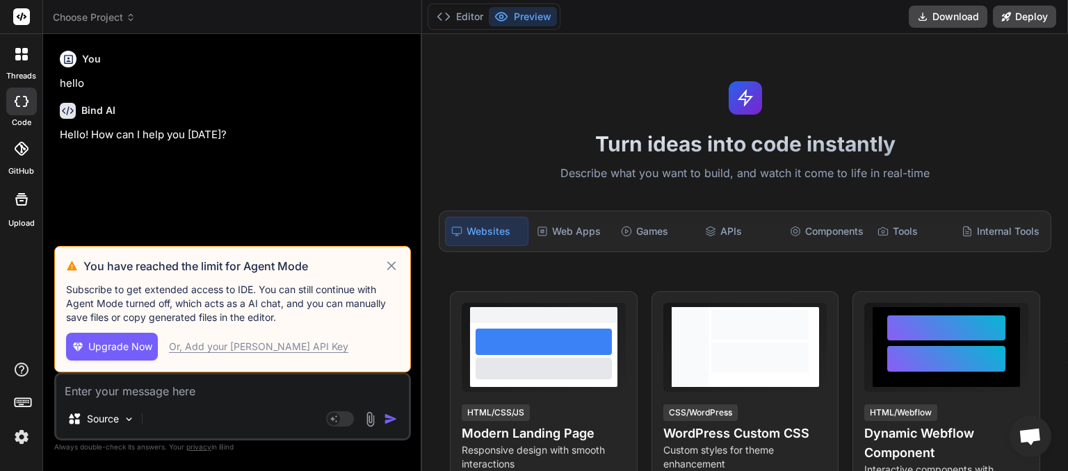
click at [127, 15] on icon at bounding box center [131, 18] width 10 height 10
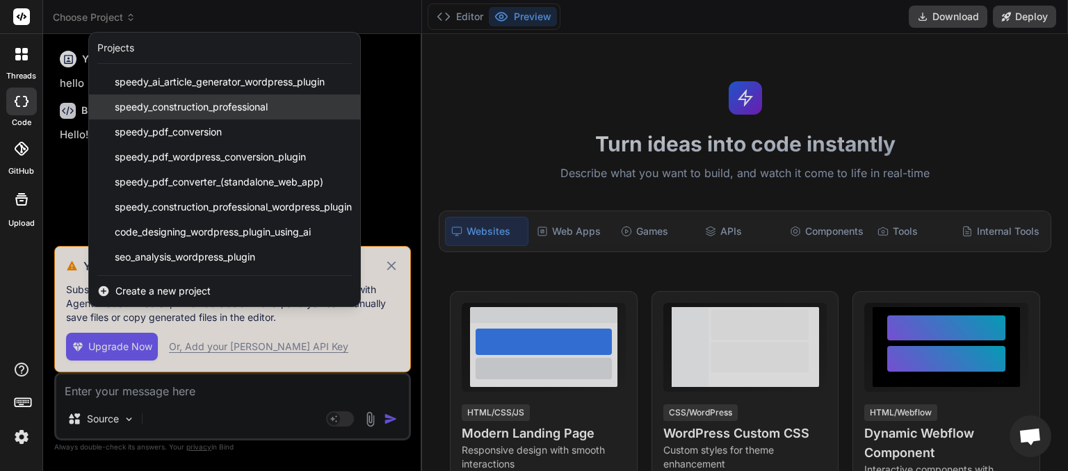
click at [168, 105] on span "speedy_construction_professional" at bounding box center [191, 107] width 153 height 14
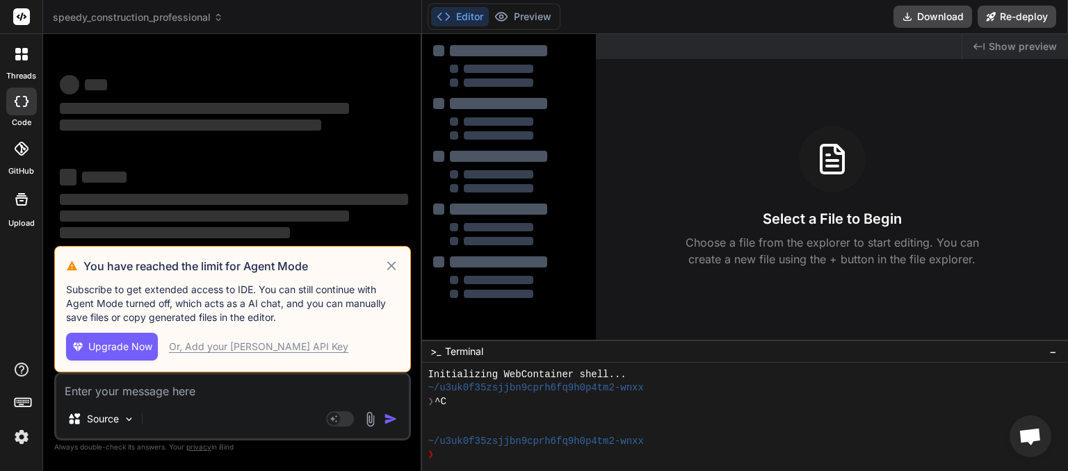
scroll to position [13, 0]
click at [393, 268] on icon at bounding box center [392, 266] width 16 height 17
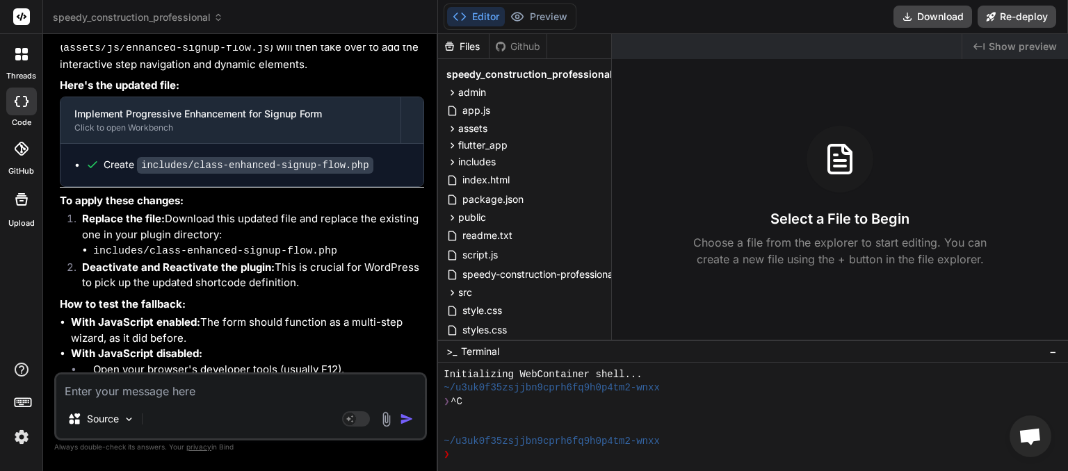
scroll to position [4408, 0]
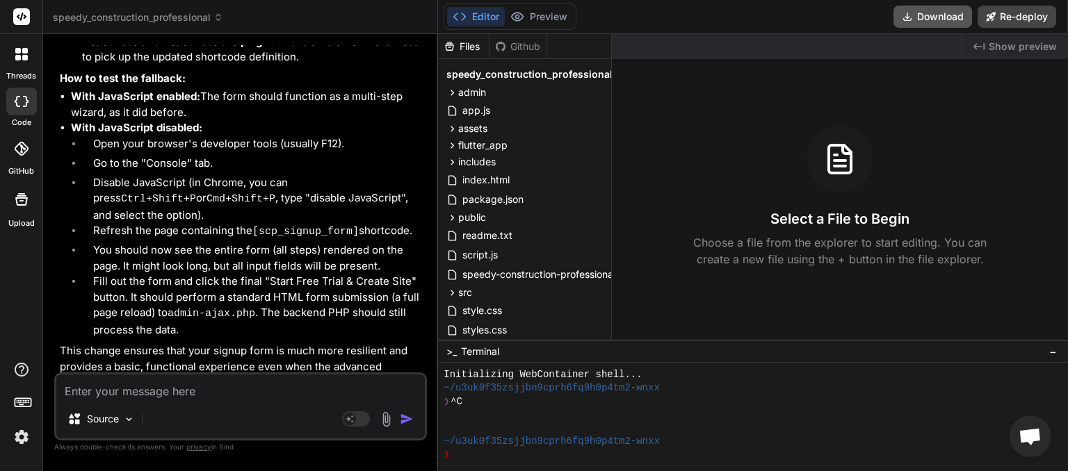
click at [937, 18] on button "Download" at bounding box center [932, 17] width 79 height 22
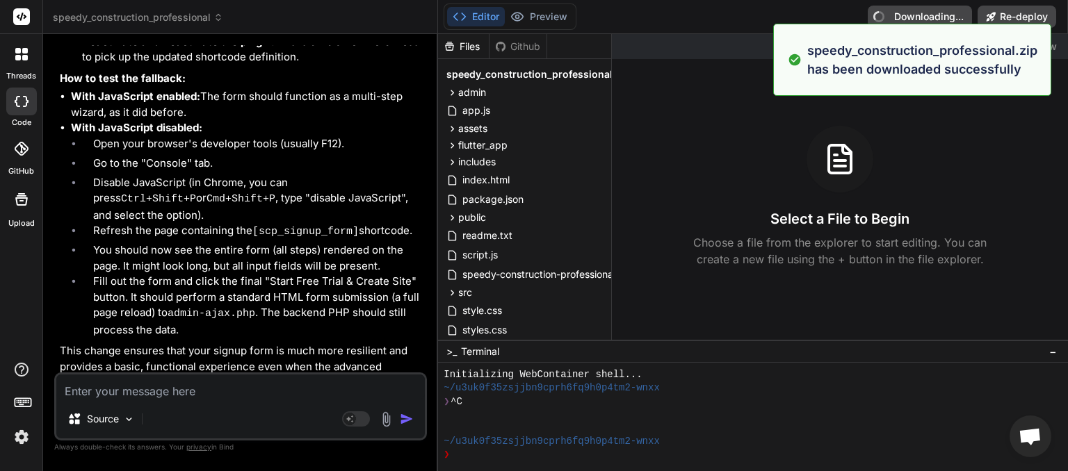
type textarea "x"
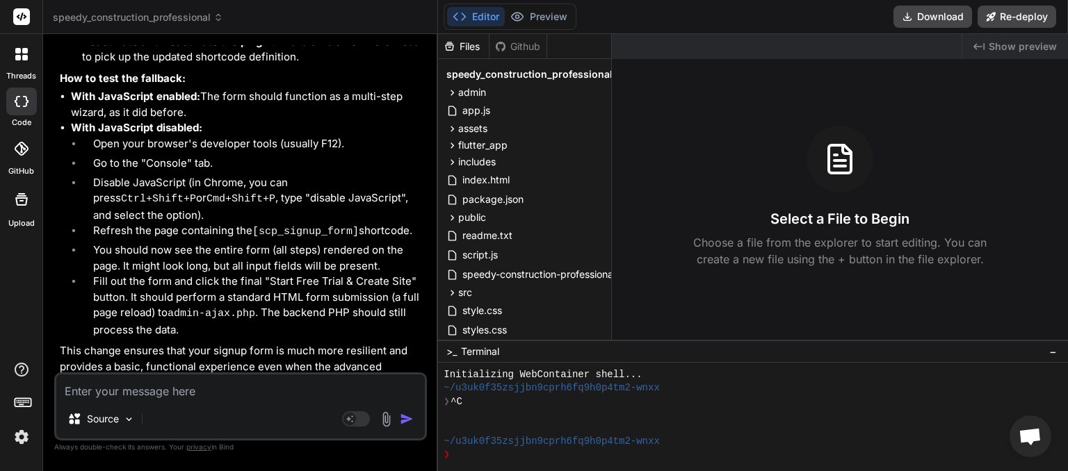
click at [140, 389] on textarea at bounding box center [240, 387] width 368 height 25
paste textarea "public-signup: PHP Error: syntax error, unexpected token ":" in /home/myinspect…"
type textarea "public-signup: PHP Error: syntax error, unexpected token ":" in /home/myinspect…"
type textarea "x"
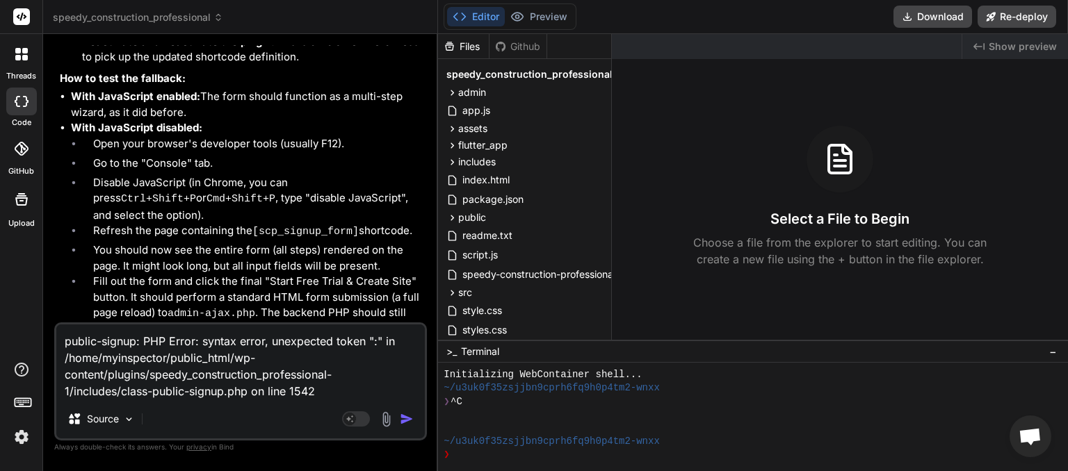
type textarea "public-signup: PHP Error: syntax error, unexpected token ":" in /home/myinspect…"
click at [400, 418] on img "button" at bounding box center [407, 419] width 14 height 14
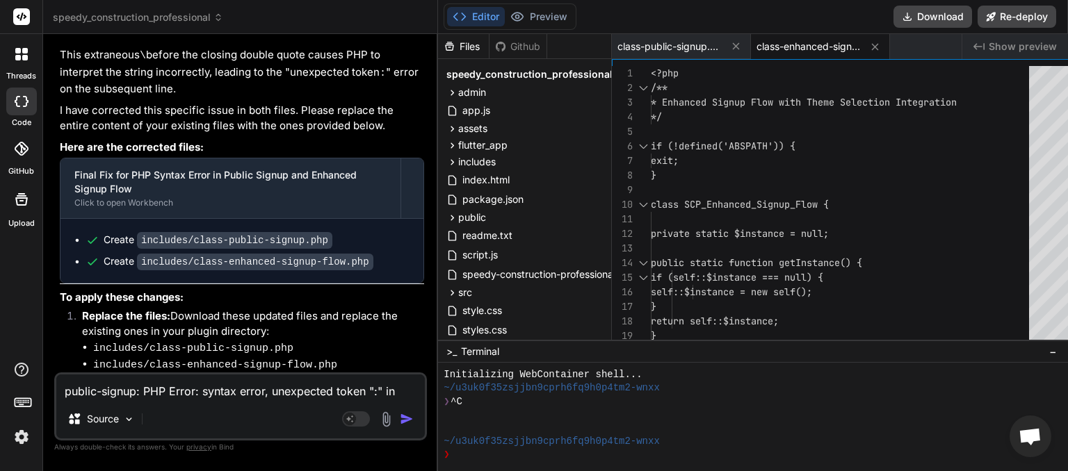
scroll to position [4997, 0]
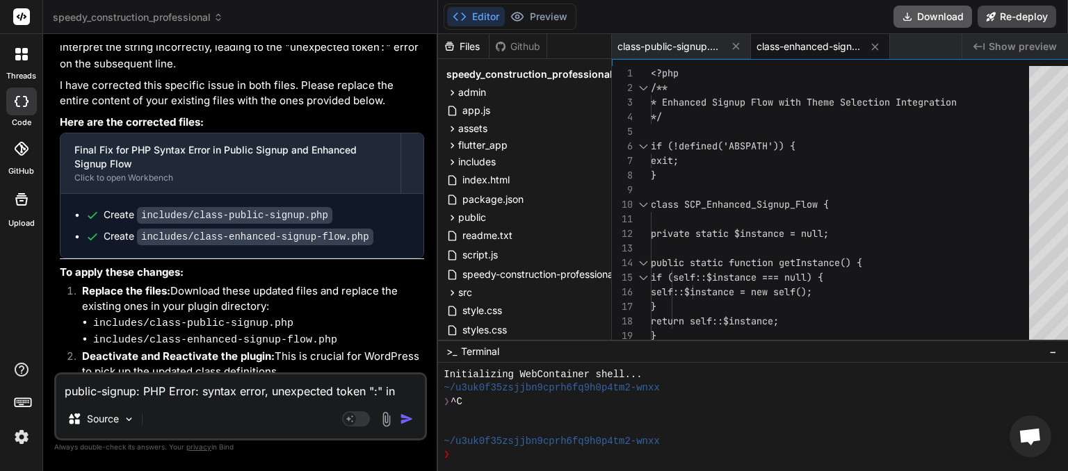
click at [941, 15] on button "Download" at bounding box center [932, 17] width 79 height 22
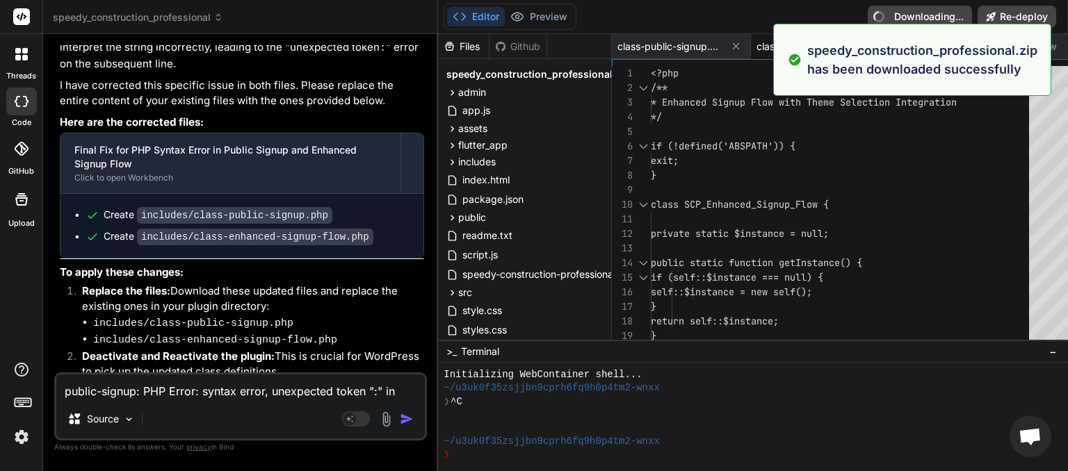
type textarea "x"
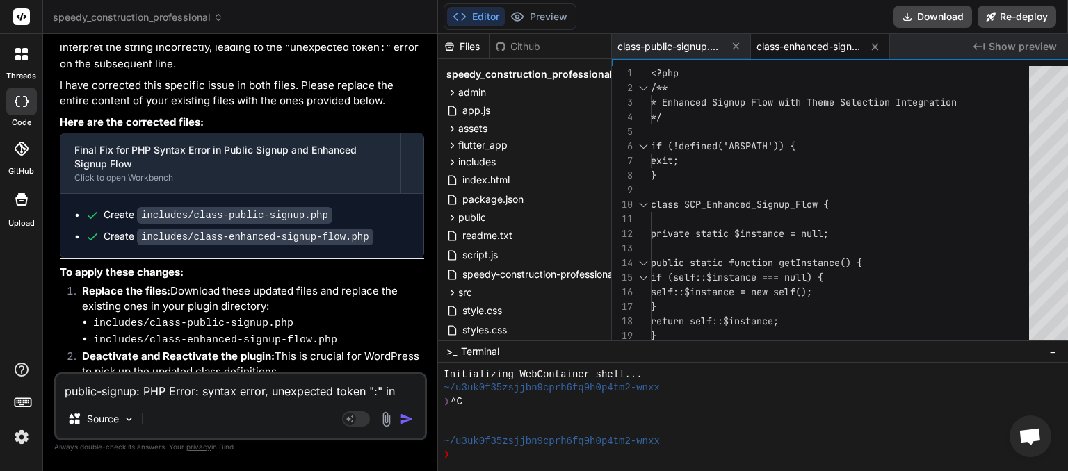
click at [165, 386] on textarea "public-signup: PHP Error: syntax error, unexpected token ":" in /home/myinspect…" at bounding box center [240, 387] width 368 height 25
paste textarea "single-quoted string "question", expecting "]" in /home/myinspector/public_html…"
type textarea "public-signup: PHP Error: syntax error, unexpected single-quoted string "questi…"
type textarea "x"
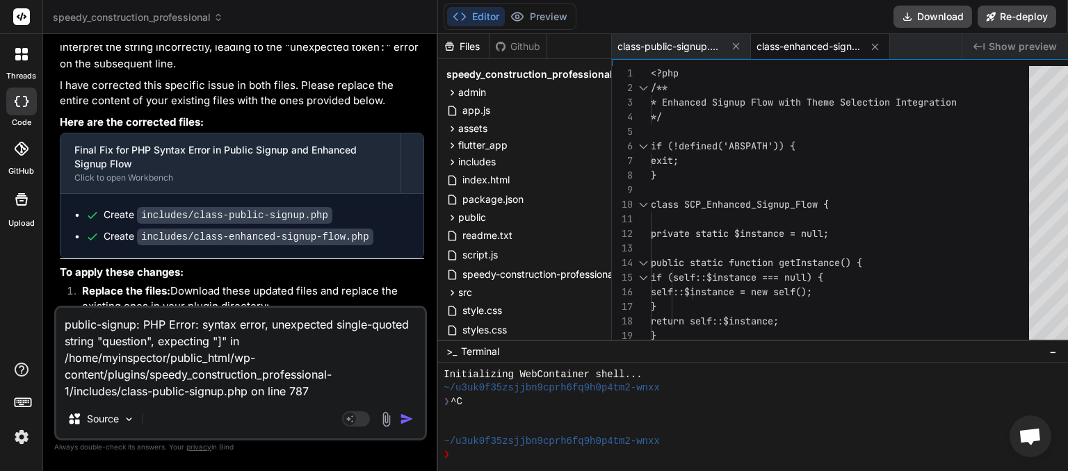
type textarea "public-signup: PHP Error: syntax error, unexpected single-quoted string "questi…"
click at [400, 419] on img "button" at bounding box center [407, 419] width 14 height 14
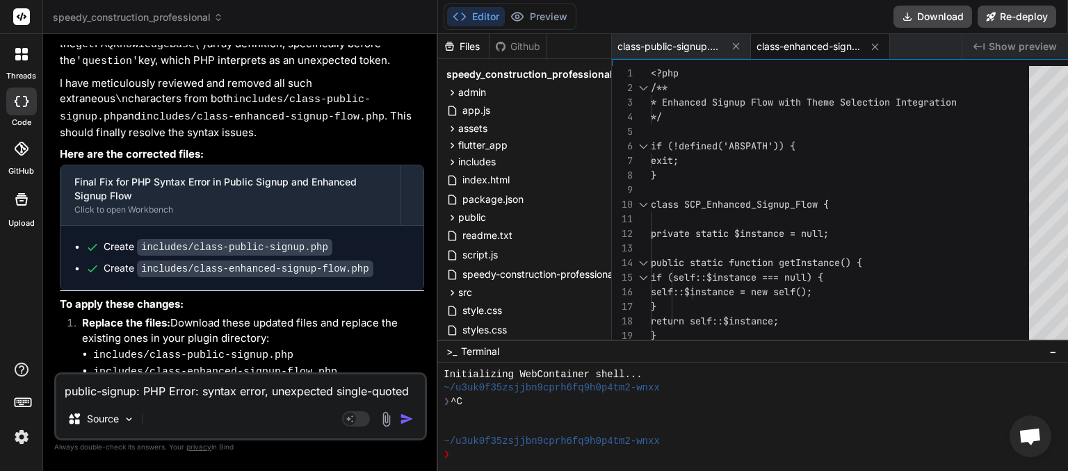
scroll to position [5665, 0]
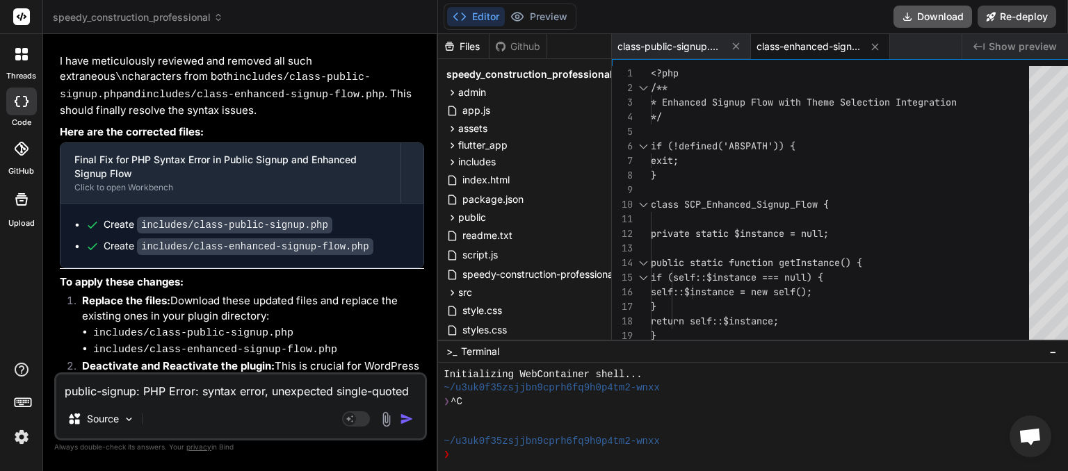
click at [937, 16] on button "Download" at bounding box center [932, 17] width 79 height 22
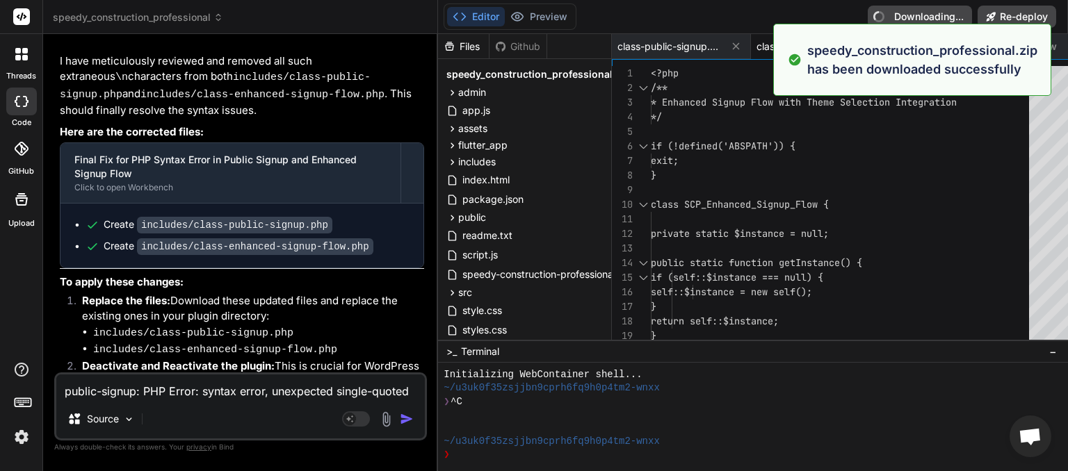
type textarea "x"
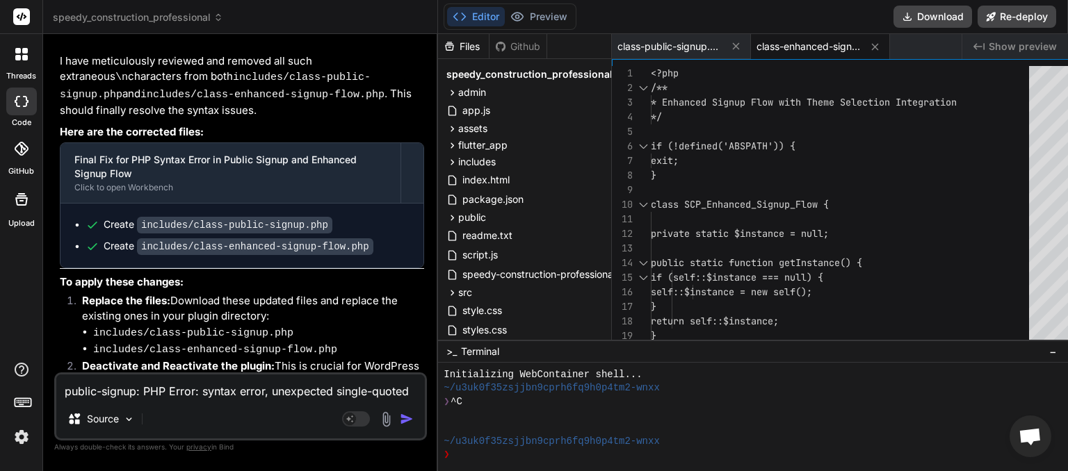
click at [128, 392] on textarea "public-signup: PHP Error: syntax error, unexpected single-quoted string "questi…" at bounding box center [240, 387] width 368 height 25
type textarea "l"
type textarea "x"
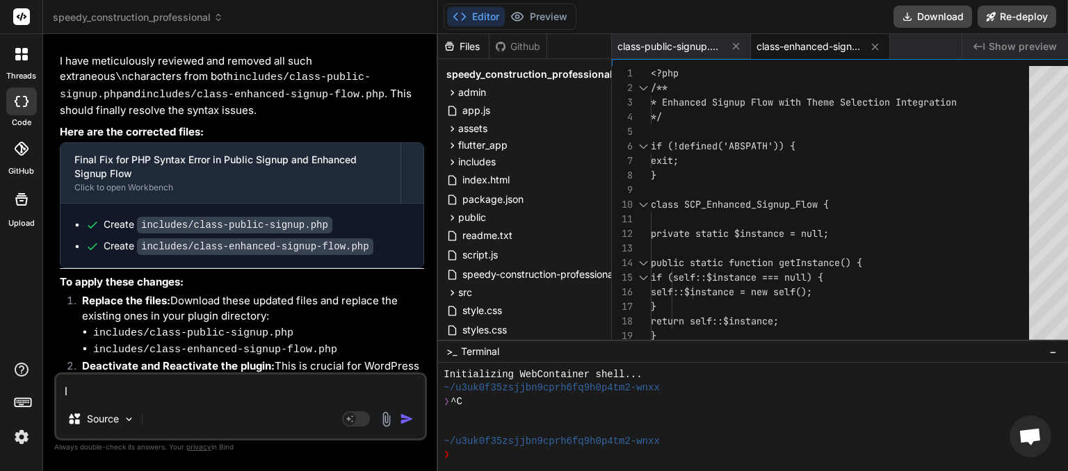
type textarea "lo"
type textarea "x"
type textarea "lol"
type textarea "x"
type textarea "lol"
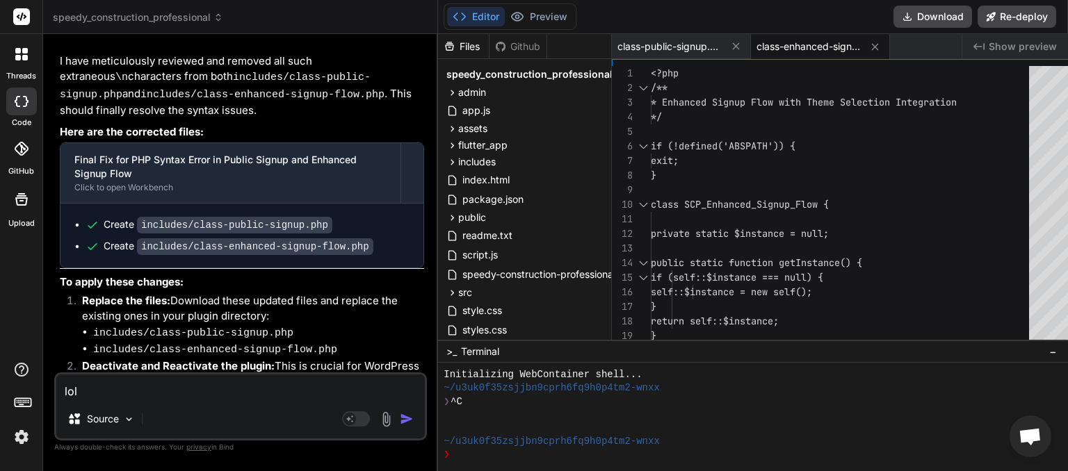
type textarea "x"
type textarea "lol t"
type textarea "x"
type textarea "lol th"
type textarea "x"
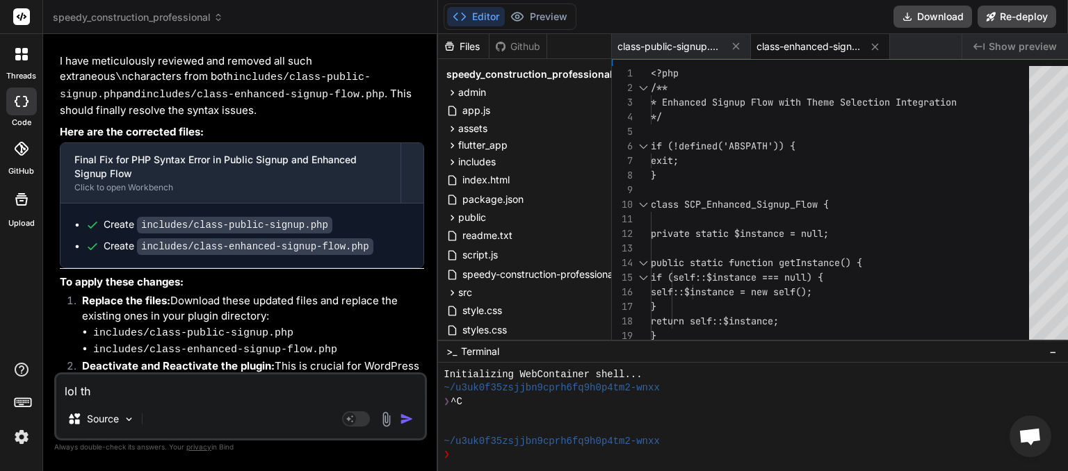
type textarea "lol thi"
type textarea "x"
type textarea "lol this"
type textarea "x"
type textarea "lol this"
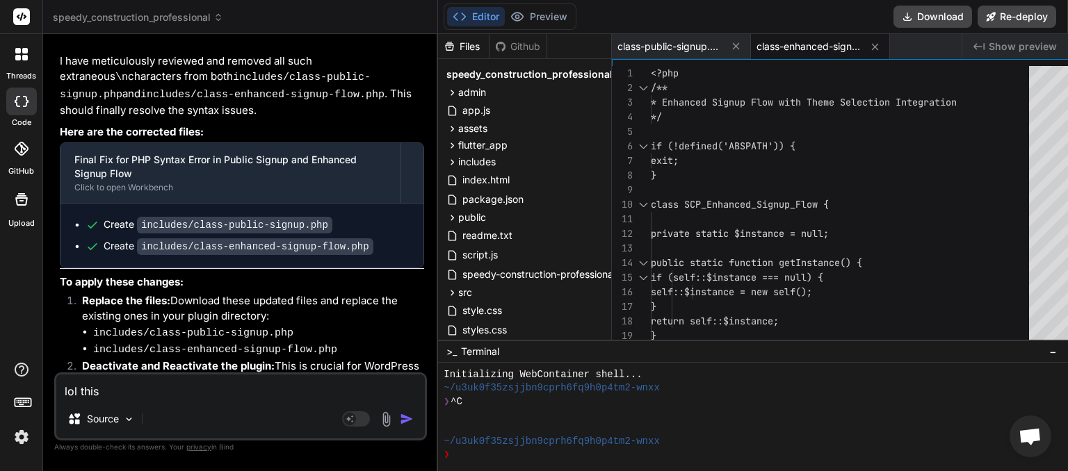
type textarea "x"
type textarea "lol this i"
type textarea "x"
type textarea "lol this is"
type textarea "x"
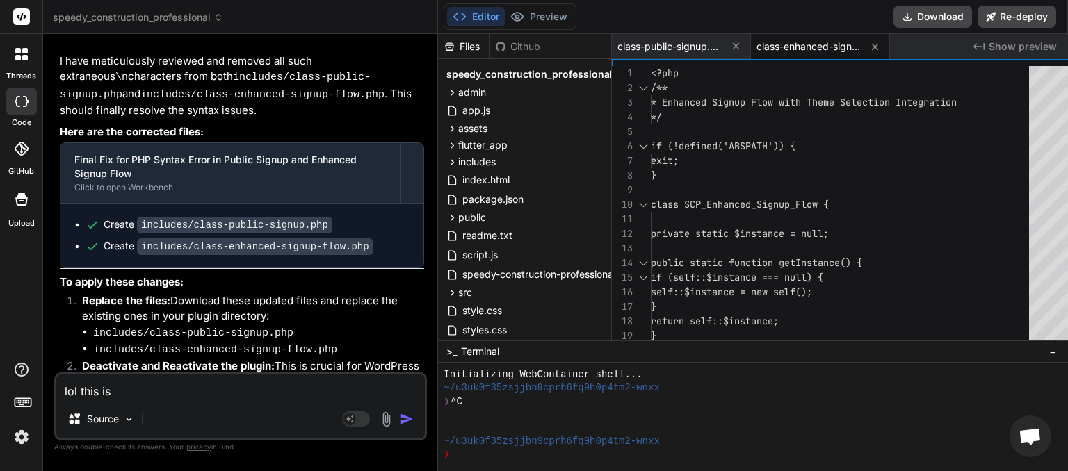
type textarea "lol this is"
type textarea "x"
type textarea "lol this is t"
type textarea "x"
type textarea "lol this is th"
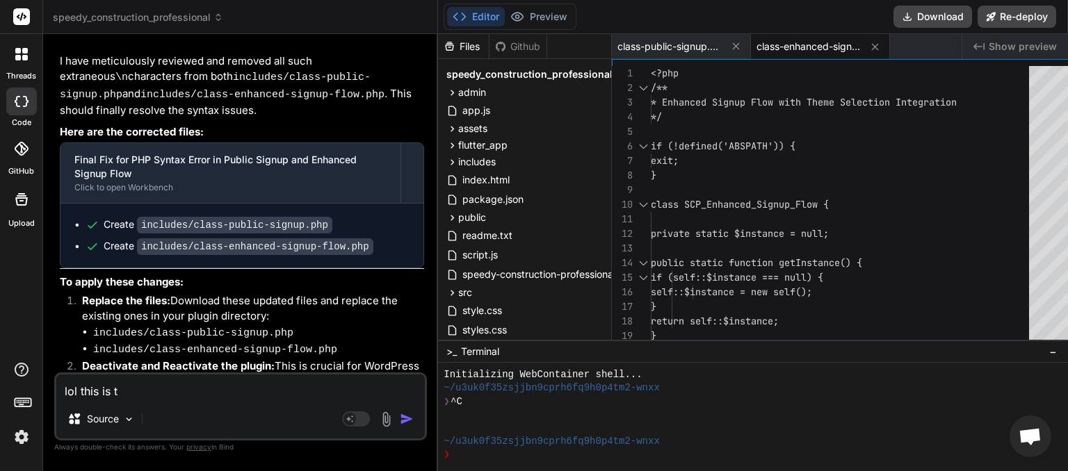
type textarea "x"
type textarea "lol this is the"
type textarea "x"
type textarea "lol this is the"
type textarea "x"
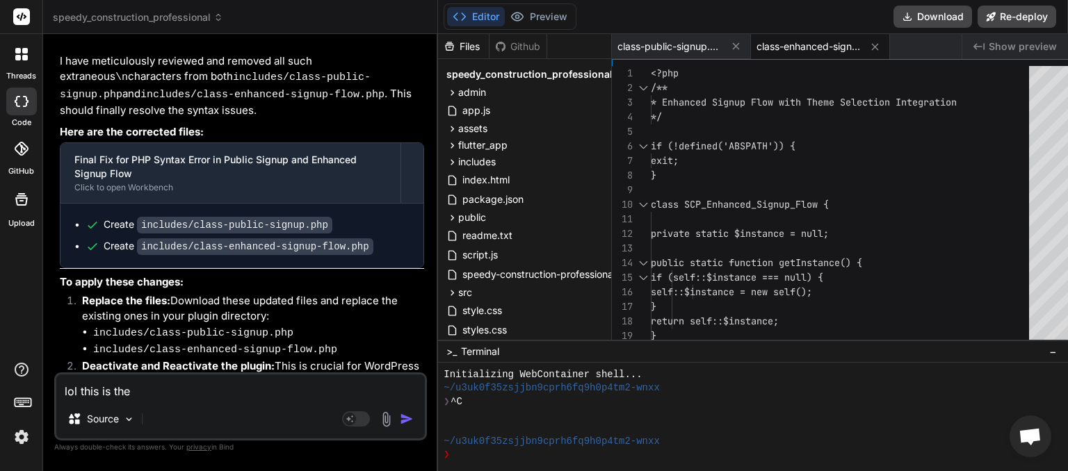
type textarea "lol this is the f"
type textarea "x"
type textarea "lol this is the fi"
type textarea "x"
type textarea "lol this is the fir"
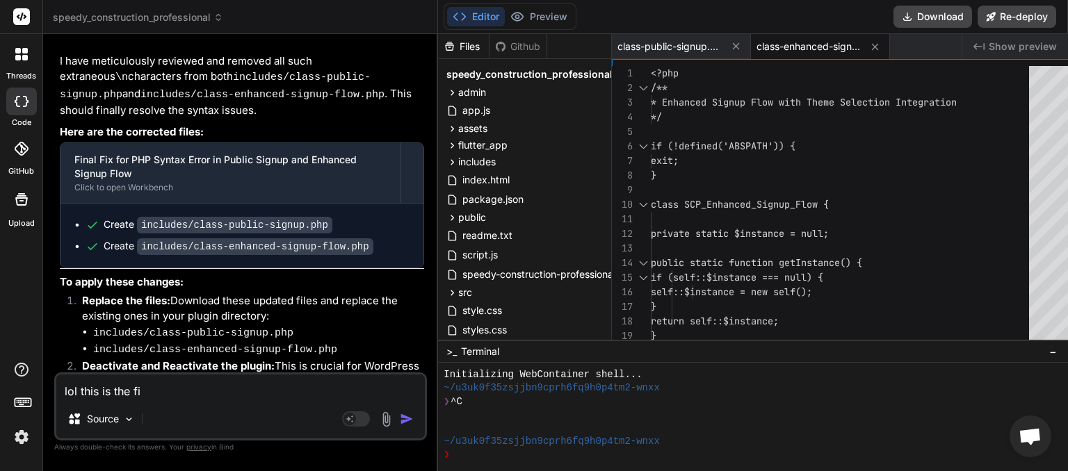
type textarea "x"
type textarea "lol this is the firs"
type textarea "x"
type textarea "lol this is the first"
type textarea "x"
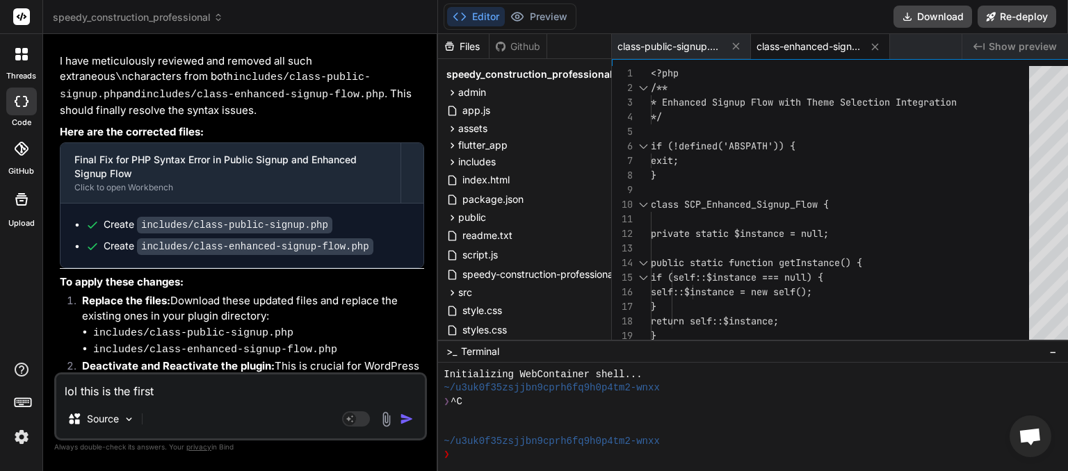
type textarea "lol this is the first"
type textarea "x"
type textarea "lol this is the first t"
type textarea "x"
type textarea "lol this is the first ti"
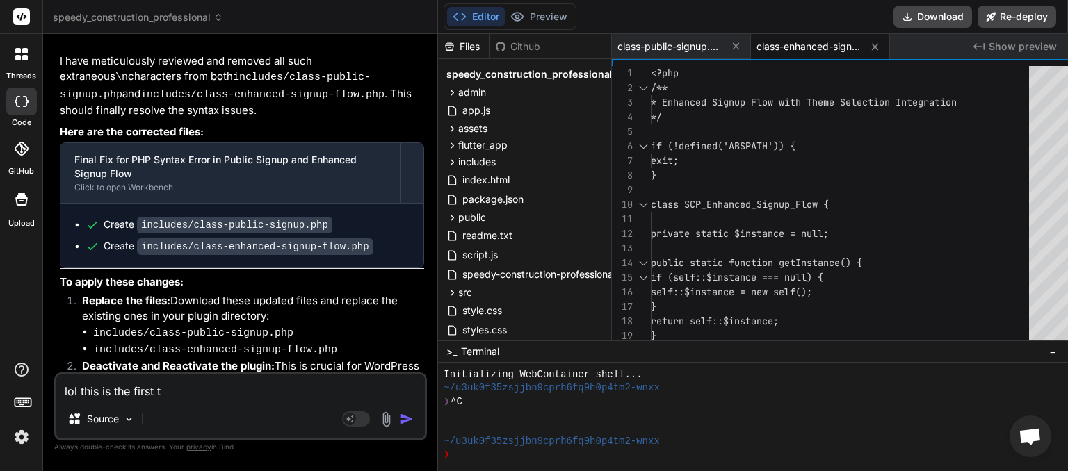
type textarea "x"
type textarea "lol this is the first [PERSON_NAME]"
type textarea "x"
type textarea "lol this is the first time"
type textarea "x"
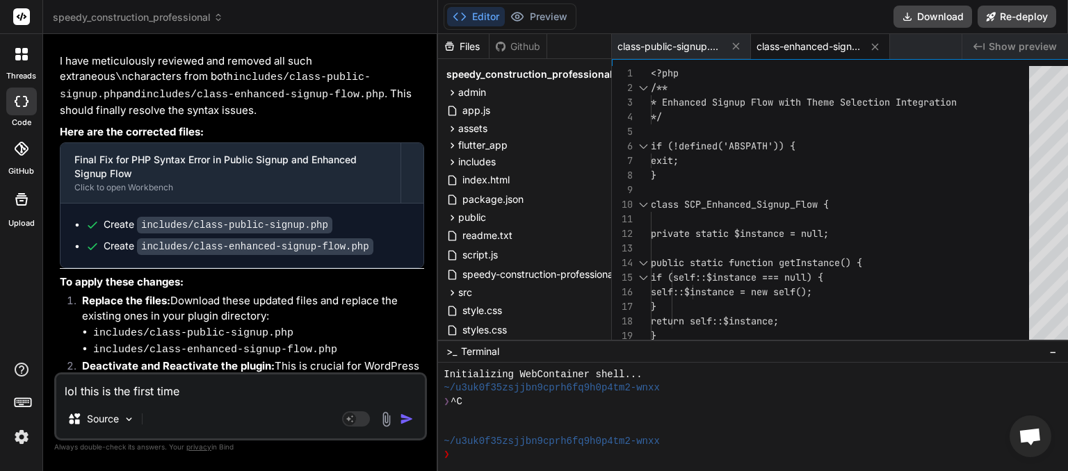
type textarea "lol this is the first time"
type textarea "x"
type textarea "lol this is the first time I"
type textarea "x"
type textarea "lol this is the first time I"
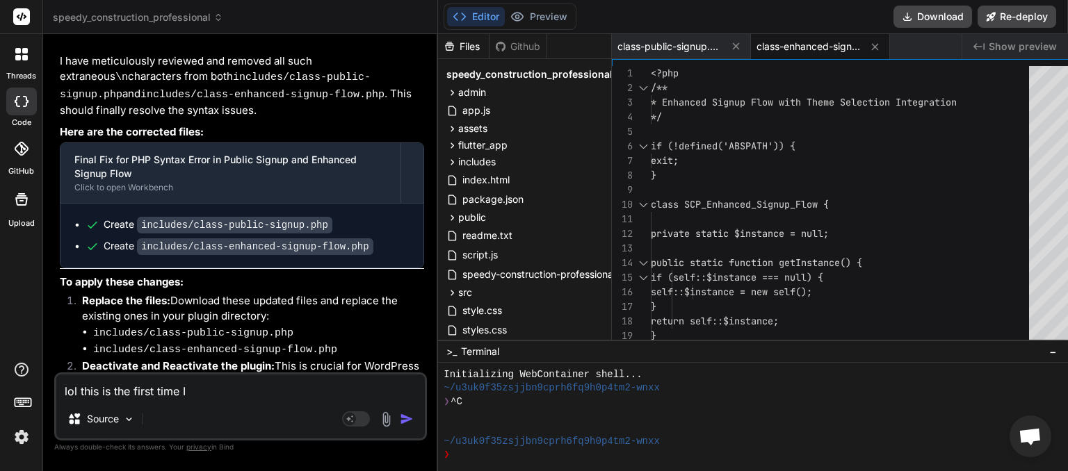
type textarea "x"
type textarea "lol this is the first time I h"
type textarea "x"
type textarea "lol this is the first time I ha"
type textarea "x"
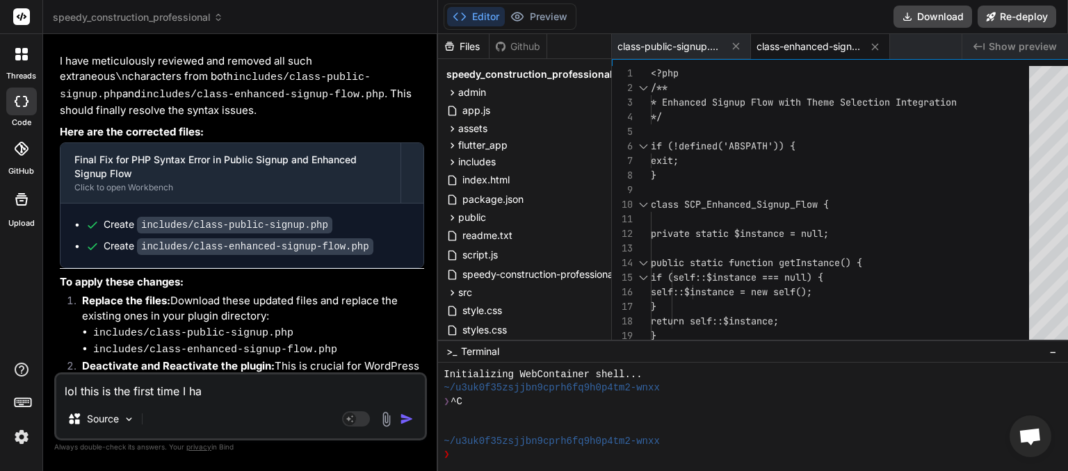
type textarea "lol this is the first time I hav"
type textarea "x"
type textarea "lol this is the first time I have"
type textarea "x"
type textarea "lol this is the first time I have"
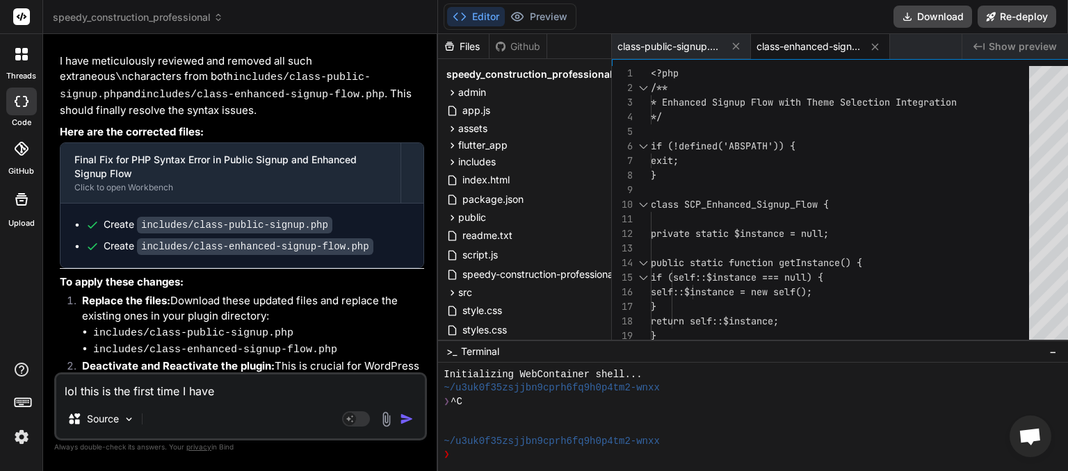
type textarea "x"
type textarea "lol this is the first time I have s"
type textarea "x"
type textarea "lol this is the first time I have se"
type textarea "x"
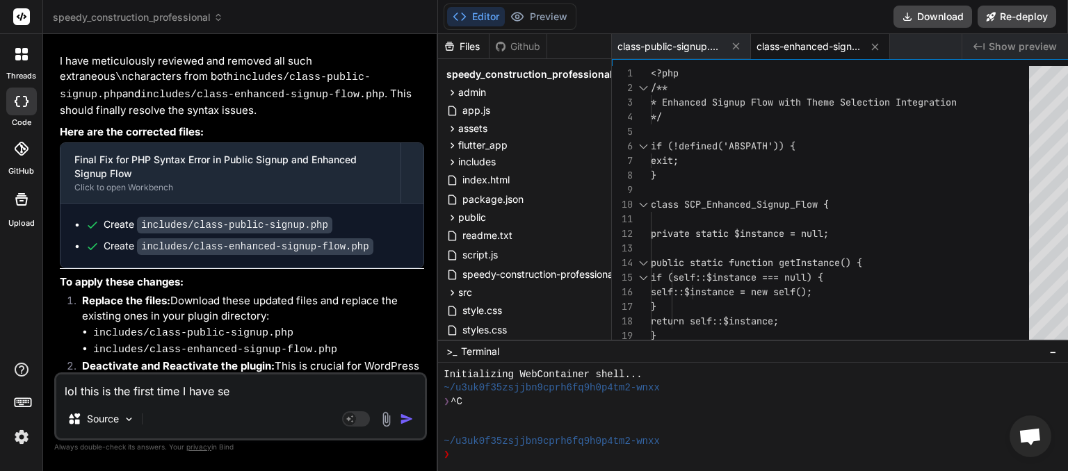
type textarea "lol this is the first time I have see"
type textarea "x"
type textarea "lol this is the first time I have seen"
type textarea "x"
type textarea "lol this is the first time I have seen"
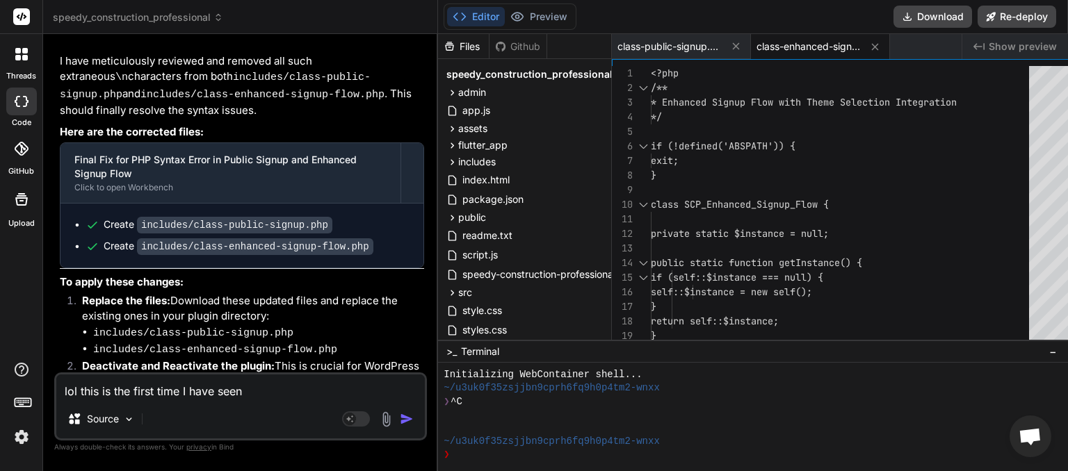
type textarea "x"
type textarea "lol this is the first time I have seen t"
type textarea "x"
type textarea "lol this is the first time I have seen th"
type textarea "x"
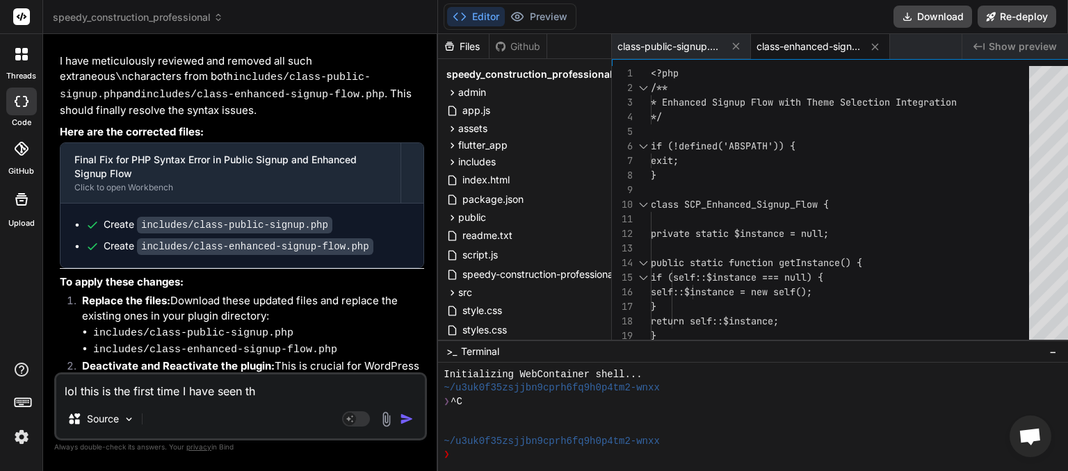
type textarea "lol this is the first time I have seen tha"
type textarea "x"
type textarea "lol this is the first time I have seen that"
type textarea "x"
type textarea "lol this is the first time I have seen that"
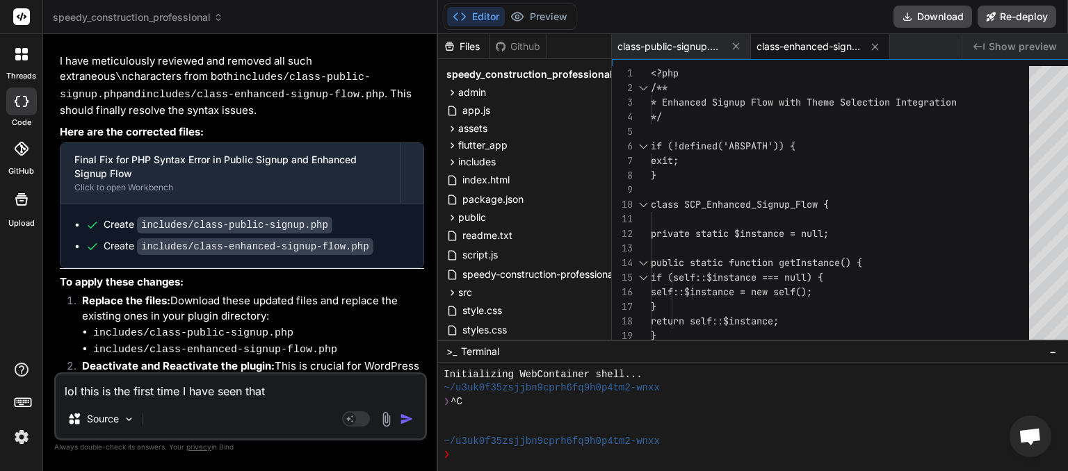
type textarea "x"
type textarea "lol this is the first time I have seen that m"
type textarea "x"
type textarea "lol this is the first time I have seen that ma"
type textarea "x"
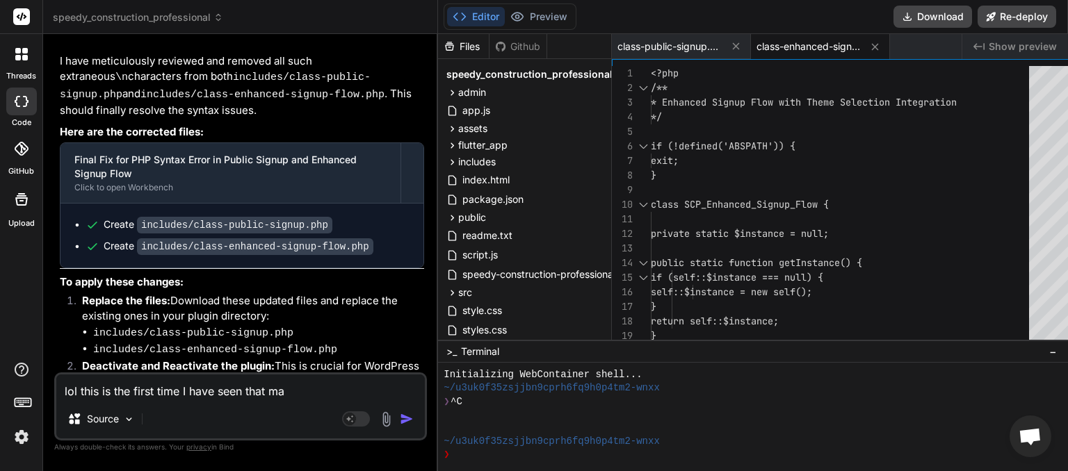
type textarea "lol this is the first time I have seen that mai"
type textarea "x"
type textarea "lol this is the first time I have seen that main"
type textarea "x"
type textarea "lol this is the first time I have seen that main"
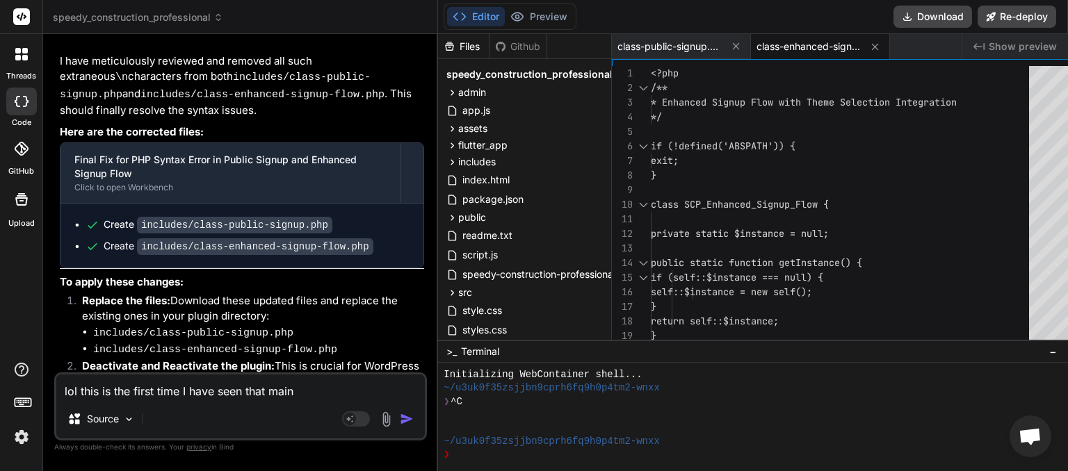
type textarea "x"
type textarea "lol this is the first time I have seen that main s"
type textarea "x"
type textarea "lol this is the first time I have seen that main si"
type textarea "x"
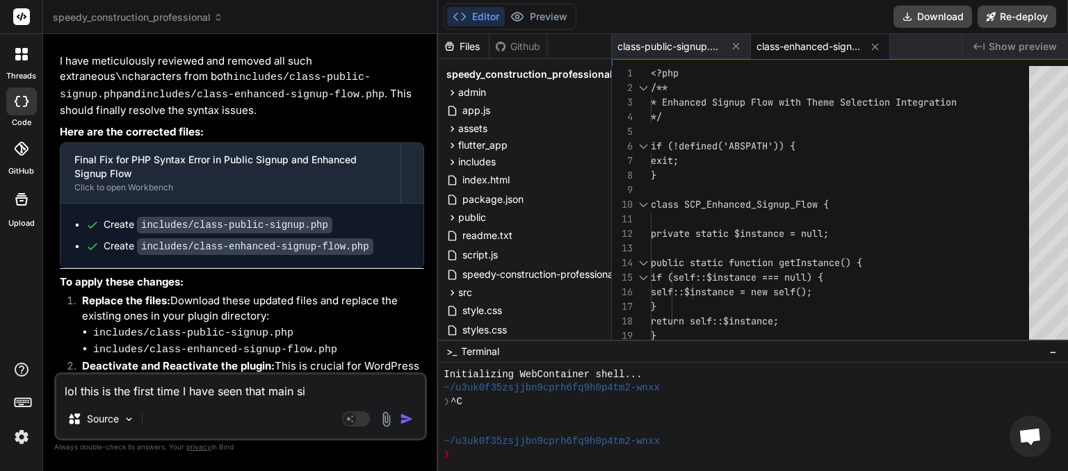
type textarea "lol this is the first time I have seen that main sig"
type textarea "x"
type textarea "lol this is the first time I have seen that main sign"
type textarea "x"
type textarea "lol this is the first time I have seen that main sign"
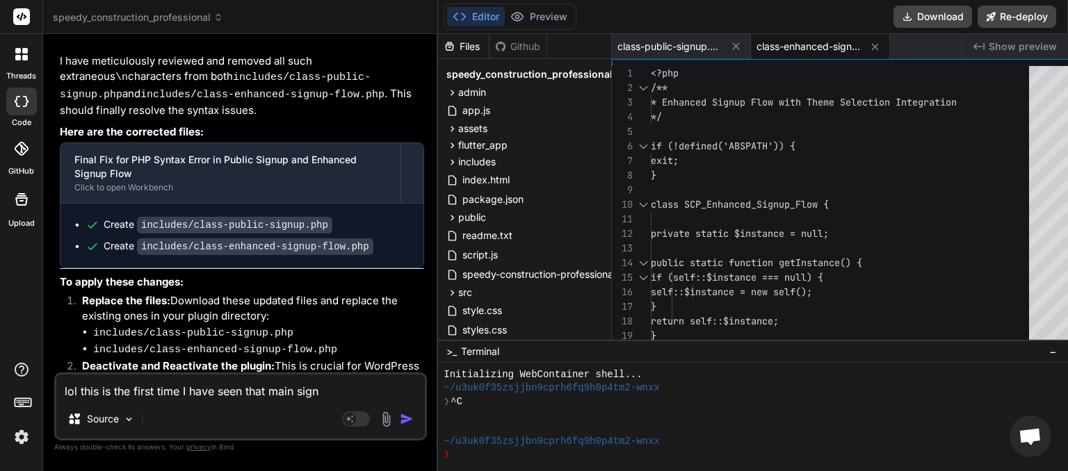
type textarea "x"
type textarea "lol this is the first time I have seen that main sign u"
type textarea "x"
type textarea "lol this is the first time I have seen that main sign up"
type textarea "x"
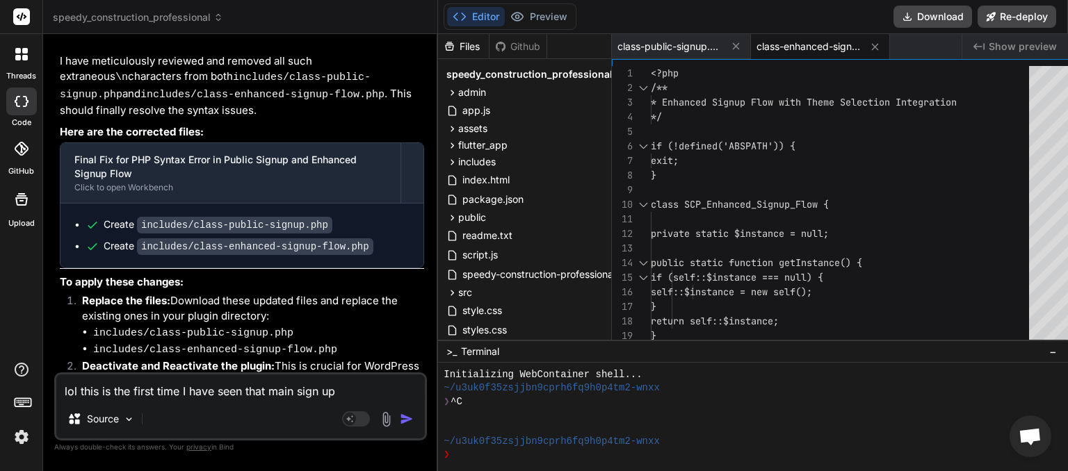
type textarea "lol this is the first time I have seen that main sign up"
type textarea "x"
type textarea "lol this is the first time I have seen that main sign up t"
type textarea "x"
type textarea "lol this is the first time I have seen that main sign up th"
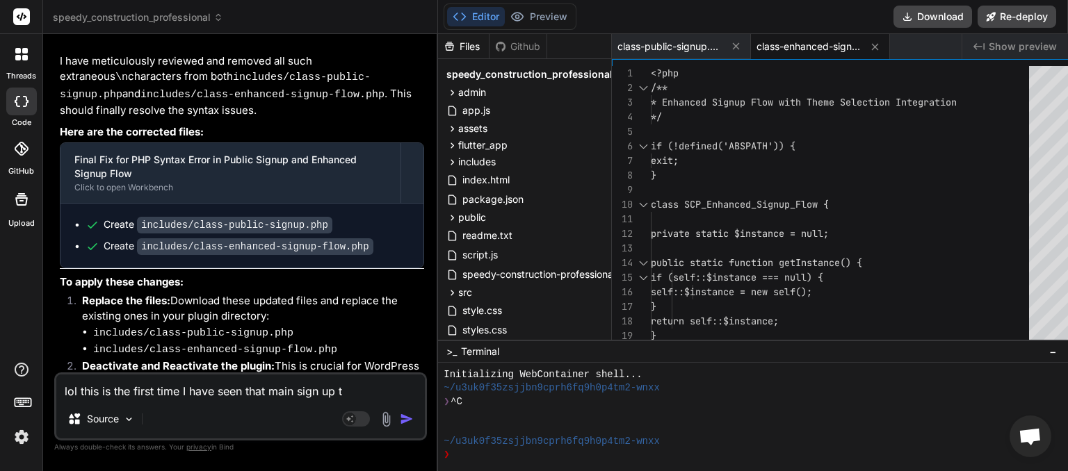
type textarea "x"
type textarea "lol this is the first time I have seen that main sign up the"
type textarea "x"
type textarea "lol this is the first time I have seen that main sign up ther"
type textarea "x"
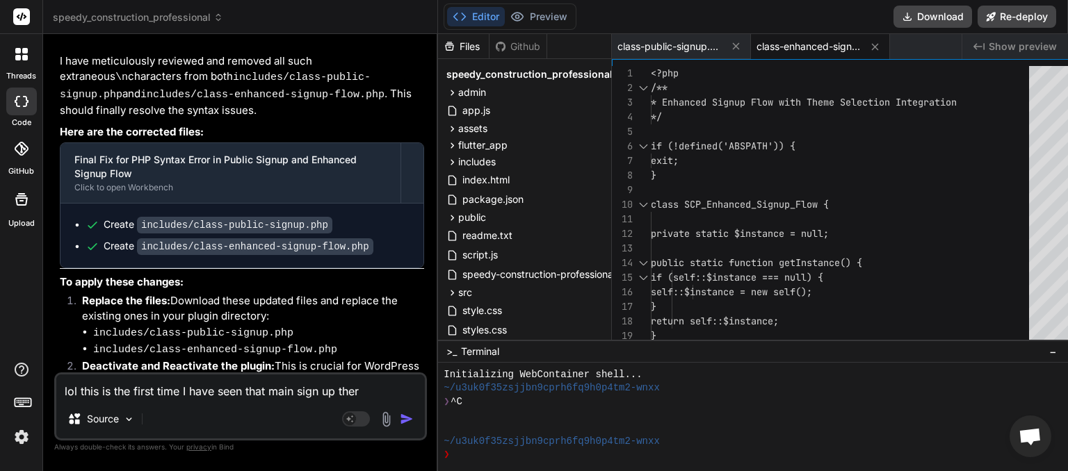
type textarea "lol this is the first time I have seen that main sign up the"
type textarea "x"
type textarea "lol this is the first time I have seen that main sign up thee"
type textarea "x"
type textarea "lol this is the first time I have seen that main sign up theem"
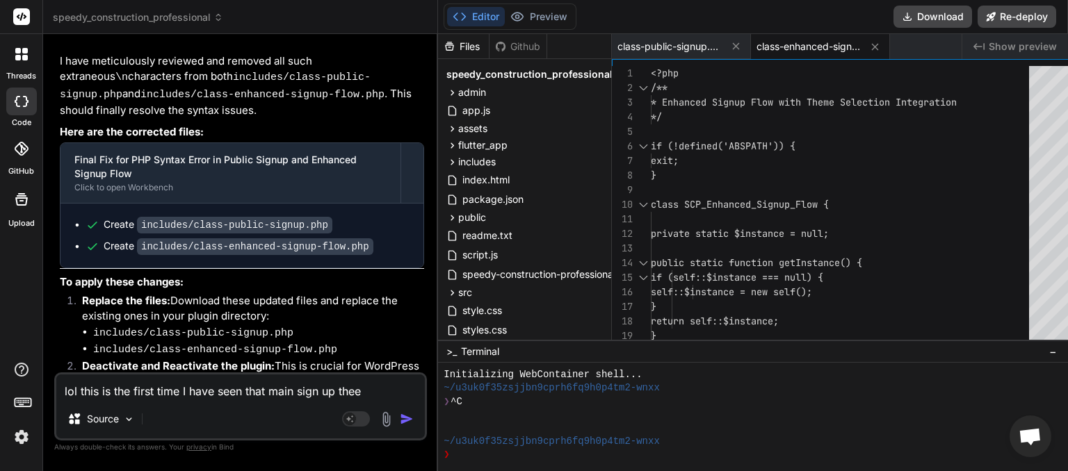
type textarea "x"
type textarea "lol this is the first time I have seen that main sign up theeme"
type textarea "x"
type textarea "lol this is the first time I have seen that main sign up theme"
type textarea "x"
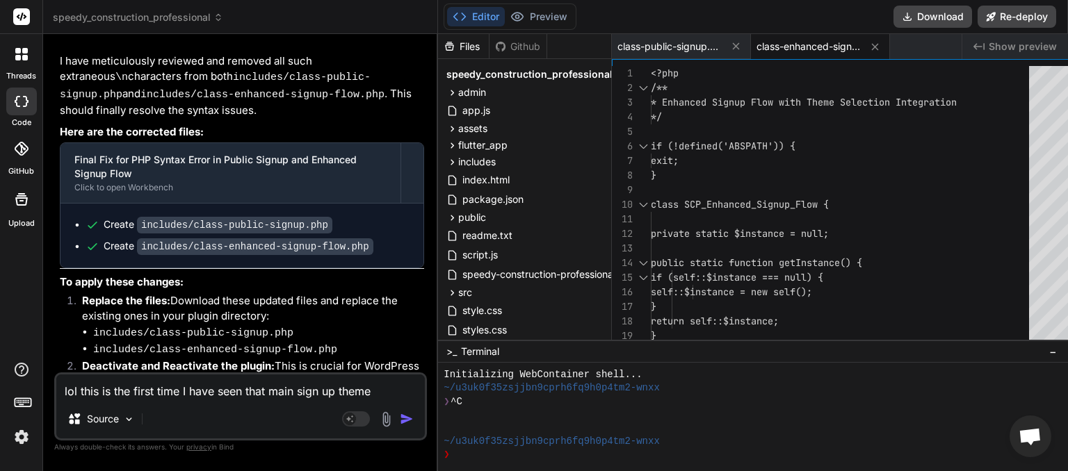
type textarea "lol this is the first time I have seen that main sign up them"
type textarea "x"
type textarea "lol this is the first time I have seen that main sign up the"
type textarea "x"
type textarea "lol this is the first time I have seen that main sign up th"
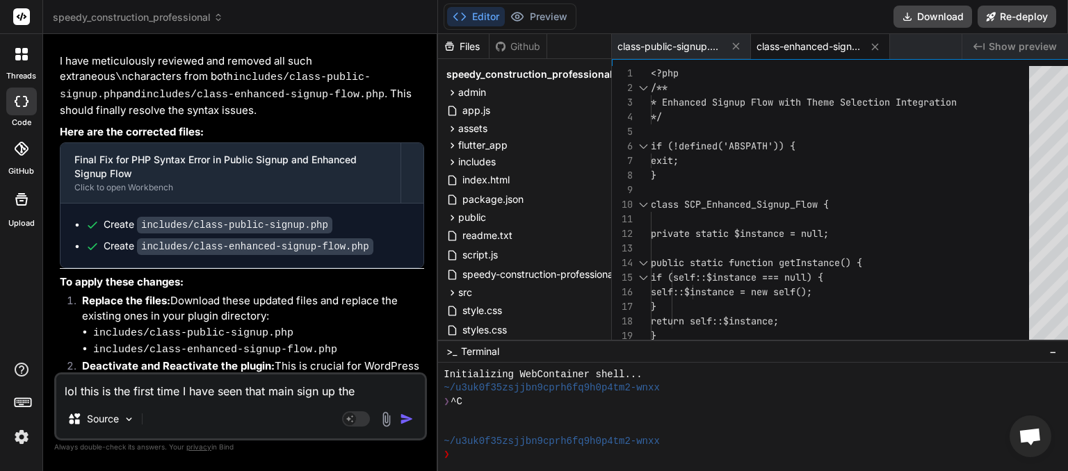
type textarea "x"
type textarea "lol this is the first time I have seen that main sign up t"
type textarea "x"
type textarea "lol this is the first time I have seen that main sign up"
type textarea "x"
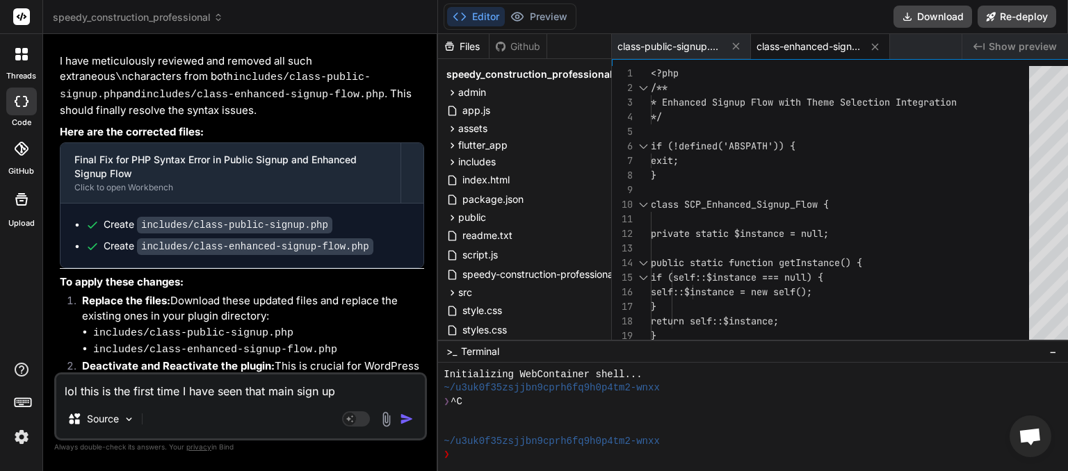
type textarea "lol this is the first time I have seen that main sign up f"
type textarea "x"
type textarea "lol this is the first time I have seen that main sign up fo"
type textarea "x"
type textarea "lol this is the first time I have seen that main sign up for"
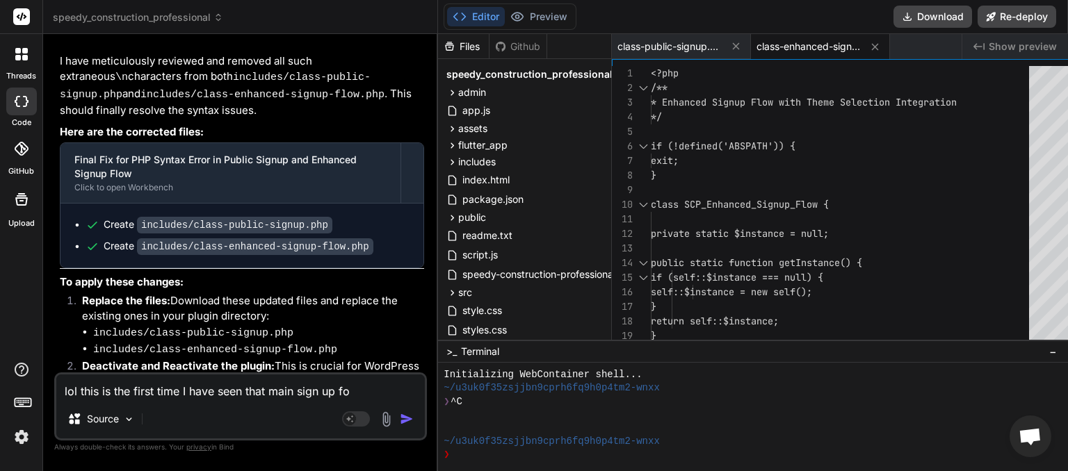
type textarea "x"
type textarea "lol this is the first time I have seen that main sign up form"
type textarea "x"
type textarea "lol this is the first time I have seen that main sign up form"
type textarea "x"
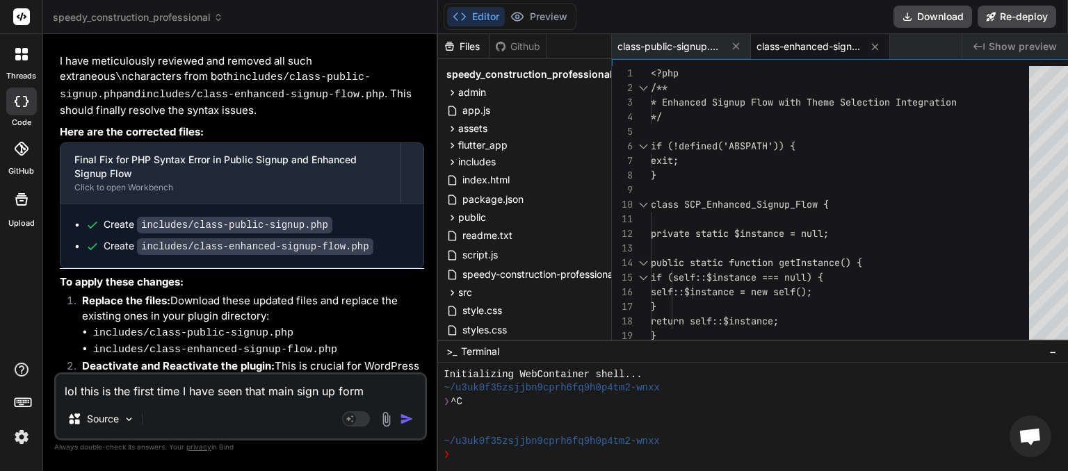
paste textarea "[scp_signup_form]"
type textarea "lol this is the first time I have seen that main sign up form [scp_signup_form]"
type textarea "x"
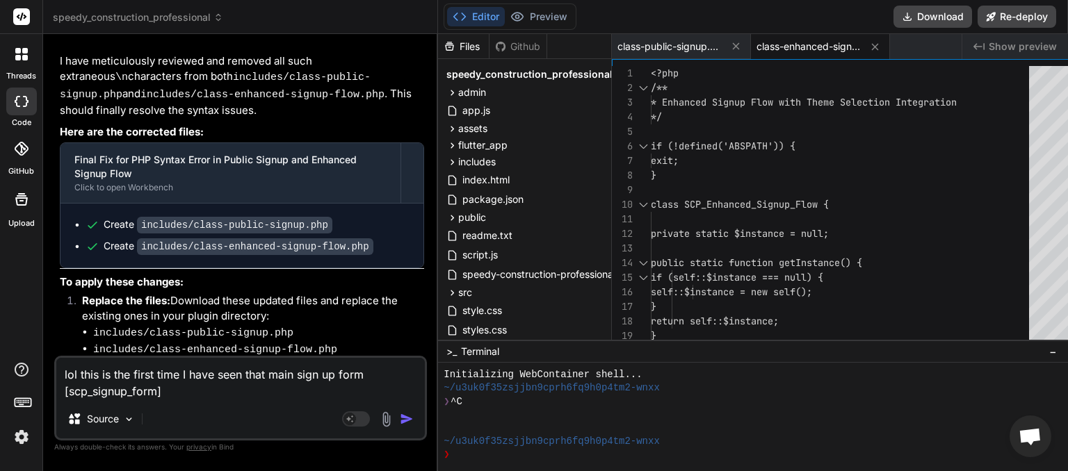
drag, startPoint x: 82, startPoint y: 375, endPoint x: 0, endPoint y: 387, distance: 82.8
click at [56, 385] on textarea "lol this is the first time I have seen that main sign up form [scp_signup_form]" at bounding box center [240, 379] width 368 height 42
type textarea "ol this is the first time I have seen that main sign up form [scp_signup_form]"
type textarea "x"
type textarea "l this is the first time I have seen that main sign up form [scp_signup_form]"
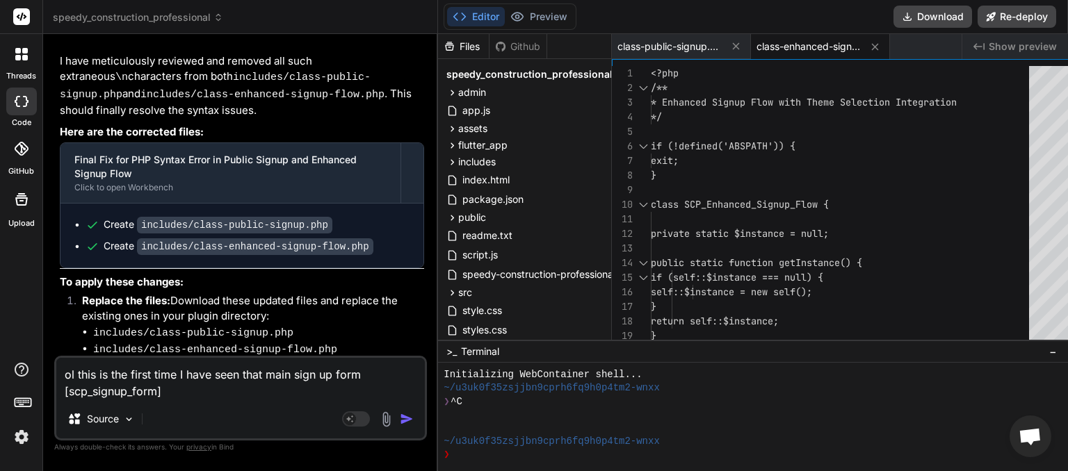
type textarea "x"
type textarea "this is the first time I have seen that main sign up form [scp_signup_form]"
type textarea "x"
type textarea "this is the first time I have seen that main sign up form [scp_signup_form]"
type textarea "x"
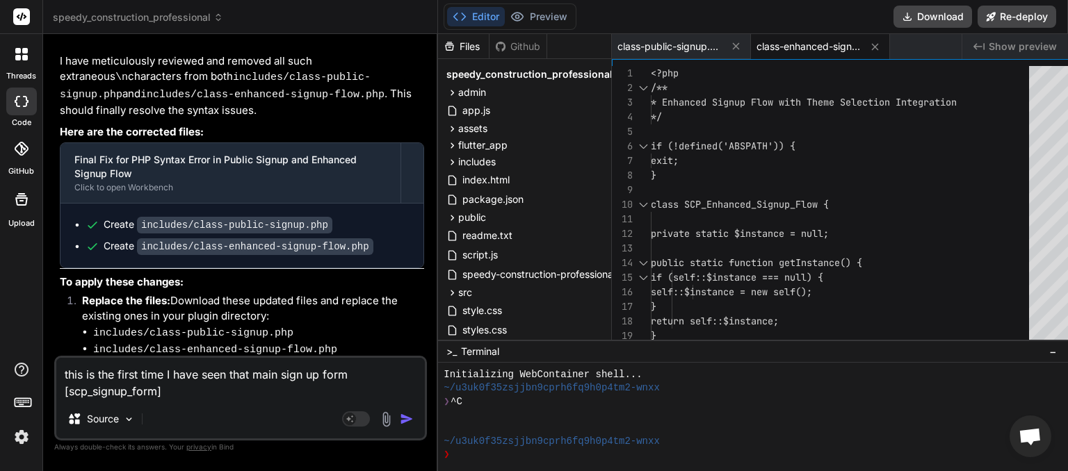
type textarea "his is the first time I have seen that main sign up form [scp_signup_form]"
type textarea "x"
type textarea "this is the first time I have seen that main sign up form [scp_signup_form]"
type textarea "x"
type textarea "this is the first time I have seen that main sign up form [scp_signup_form]"
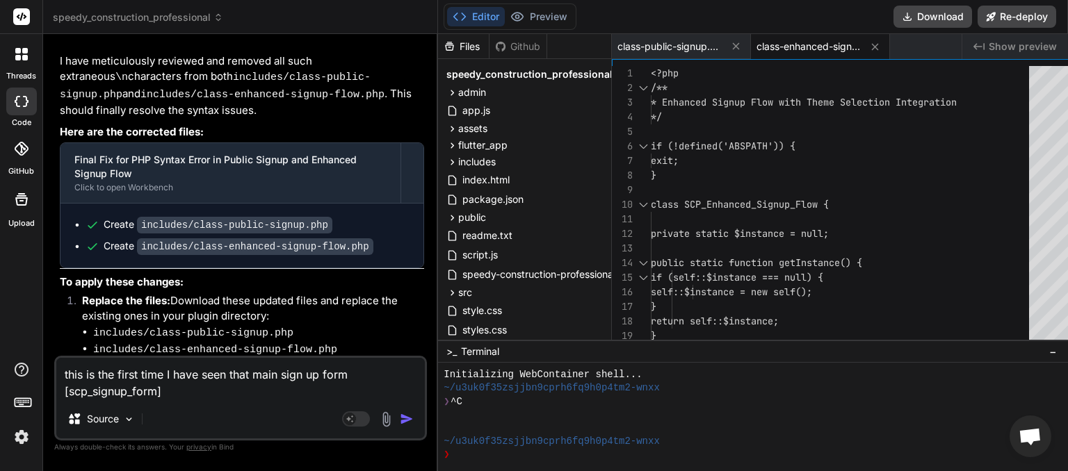
type textarea "x"
type textarea "this is the first time I have seen that main sign up form [scp_signup_form] l"
type textarea "x"
type textarea "this is the first time I have seen that main sign up form [scp_signup_form] lo"
type textarea "x"
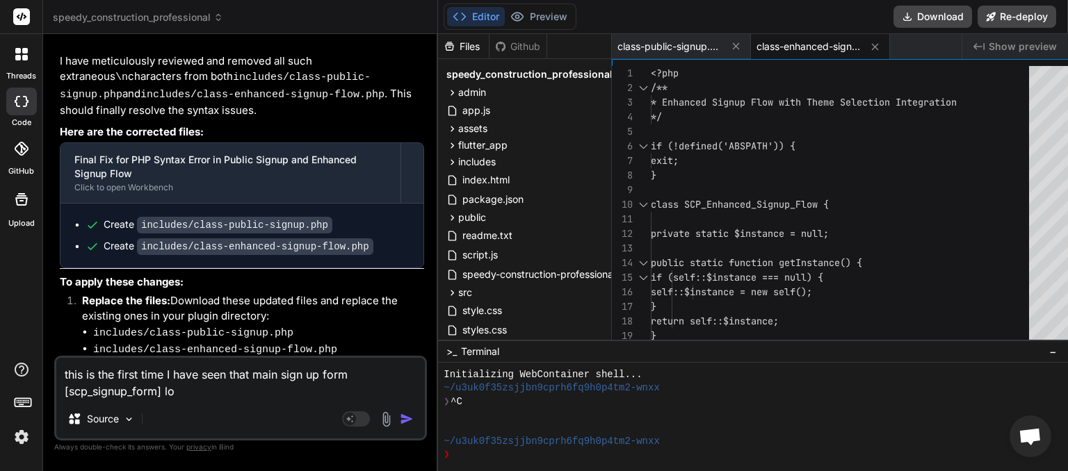
type textarea "this is the first time I have seen that main sign up form [scp_signup_form] loa"
type textarea "x"
type textarea "this is the first time I have seen that main sign up form [scp_signup_form] load"
type textarea "x"
type textarea "this is the first time I have seen that main sign up form [scp_signup_form] load"
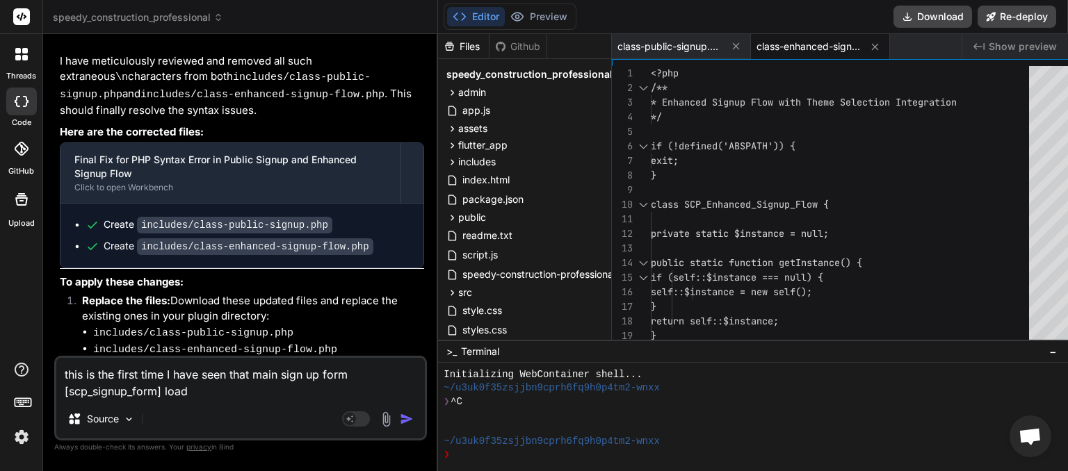
type textarea "x"
type textarea "this is the first time I have seen that main sign up form [scp_signup_form] loa…"
type textarea "x"
type textarea "this is the first time I have seen that main sign up form [scp_signup_form] loa…"
type textarea "x"
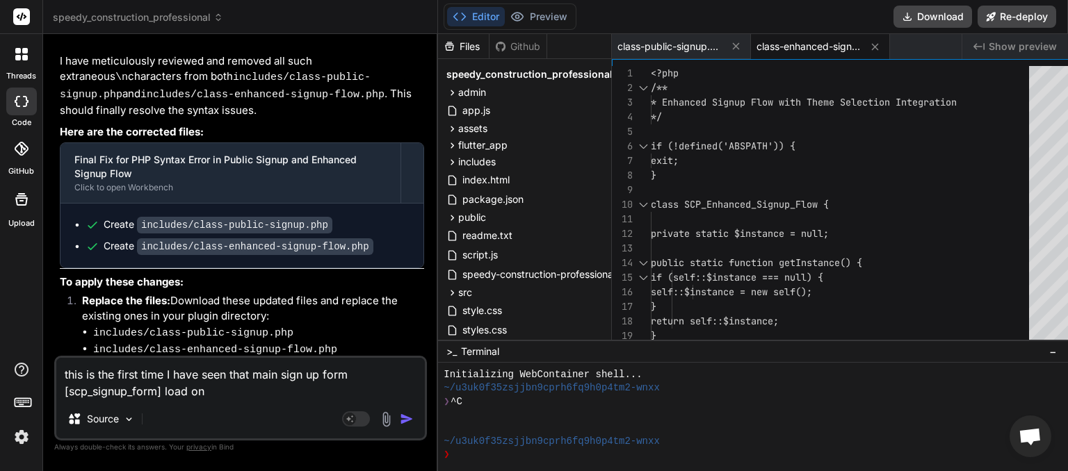
type textarea "this is the first time I have seen that main sign up form [scp_signup_form] loa…"
type textarea "x"
type textarea "this is the first time I have seen that main sign up form [scp_signup_form] loa…"
type textarea "x"
type textarea "this is the first time I have seen that main sign up form [scp_signup_form] loa…"
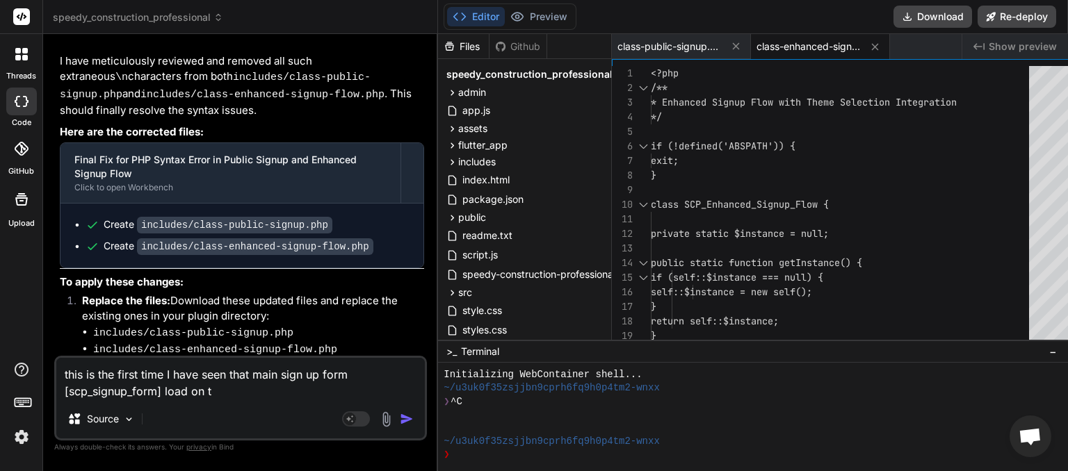
type textarea "x"
type textarea "this is the first time I have seen that main sign up form [scp_signup_form] loa…"
type textarea "x"
type textarea "this is the first time I have seen that main sign up form [scp_signup_form] loa…"
click at [400, 420] on img "button" at bounding box center [407, 419] width 14 height 14
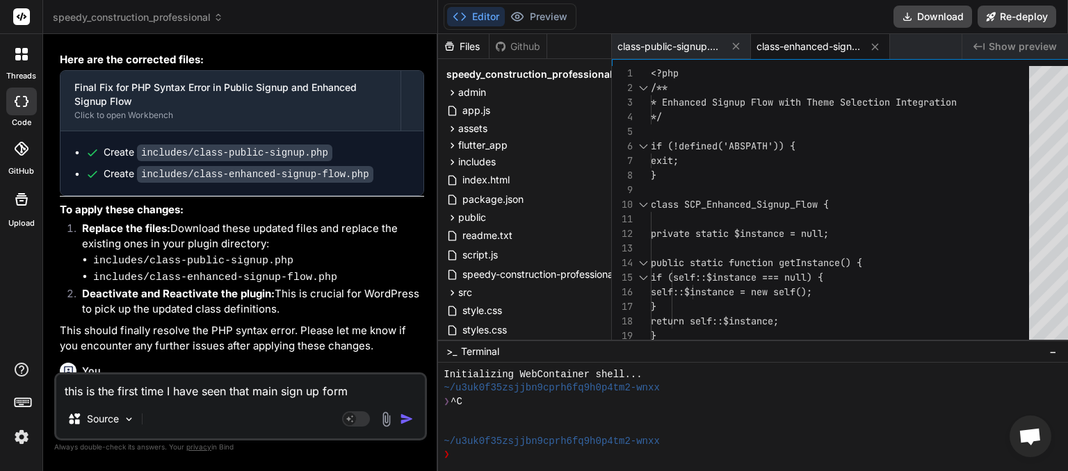
scroll to position [6106, 0]
